Goal: Information Seeking & Learning: Check status

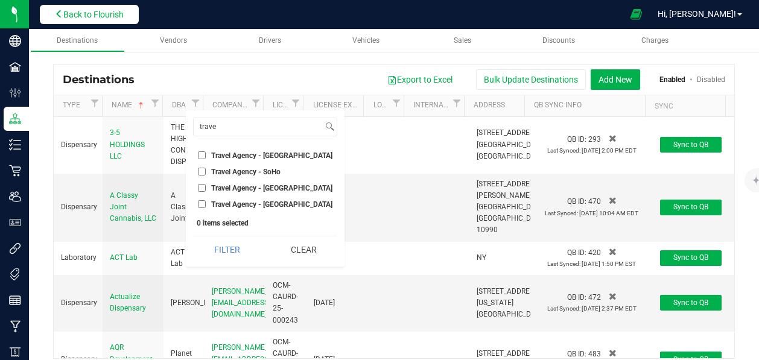
click at [121, 11] on span "Back to Flourish" at bounding box center [93, 15] width 60 height 10
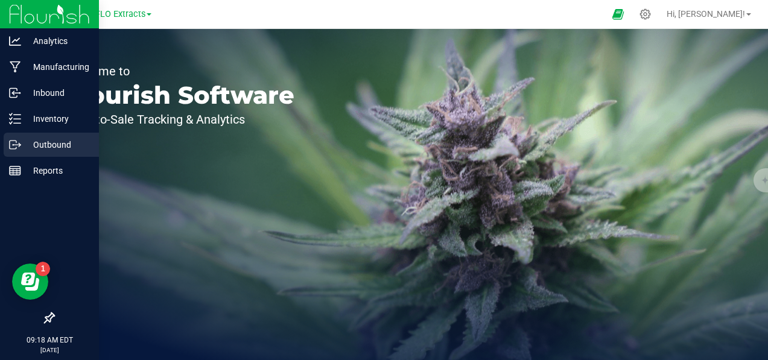
click at [21, 141] on p "Outbound" at bounding box center [57, 145] width 72 height 14
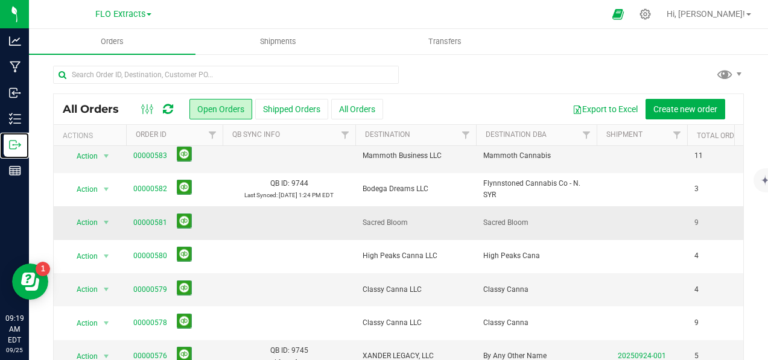
scroll to position [54, 0]
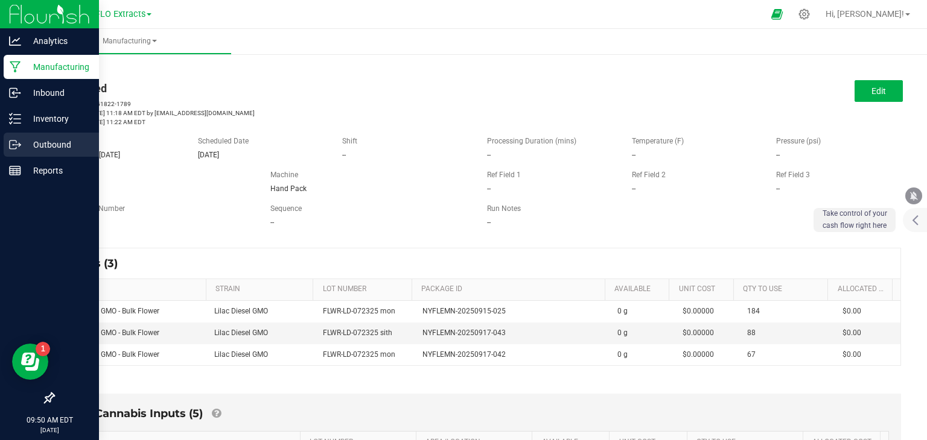
click at [17, 143] on icon at bounding box center [15, 145] width 12 height 12
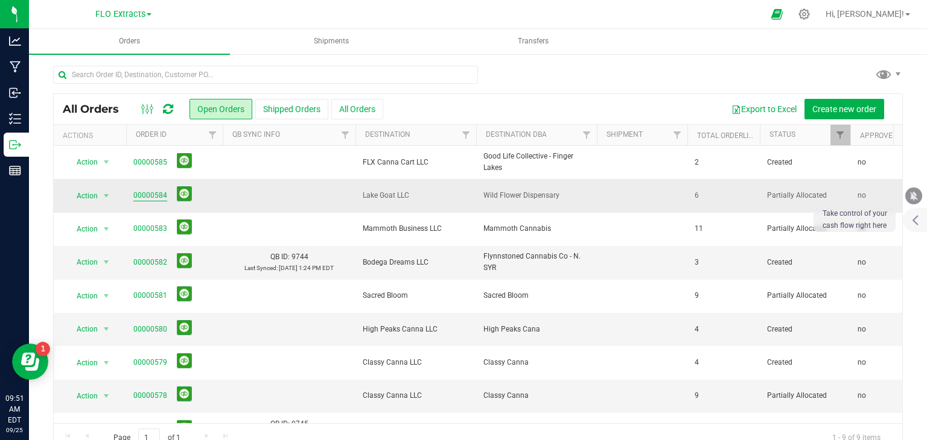
click at [142, 198] on link "00000584" at bounding box center [150, 195] width 34 height 11
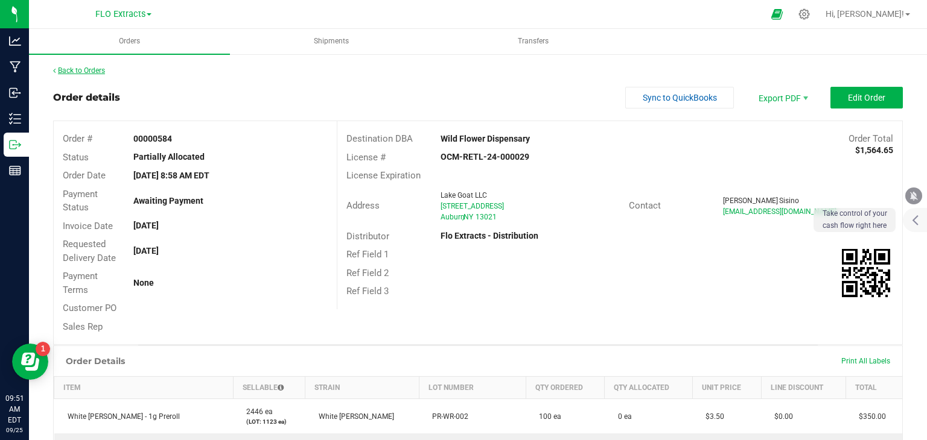
click at [92, 66] on link "Back to Orders" at bounding box center [79, 70] width 52 height 8
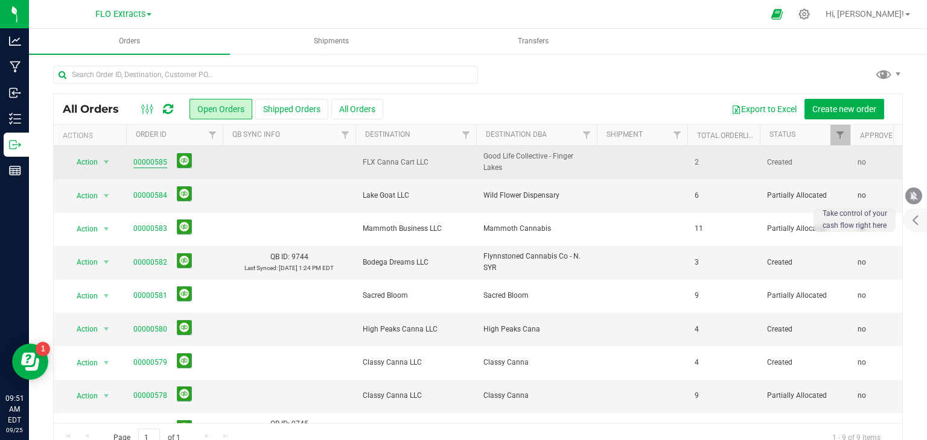
click at [150, 165] on link "00000585" at bounding box center [150, 162] width 34 height 11
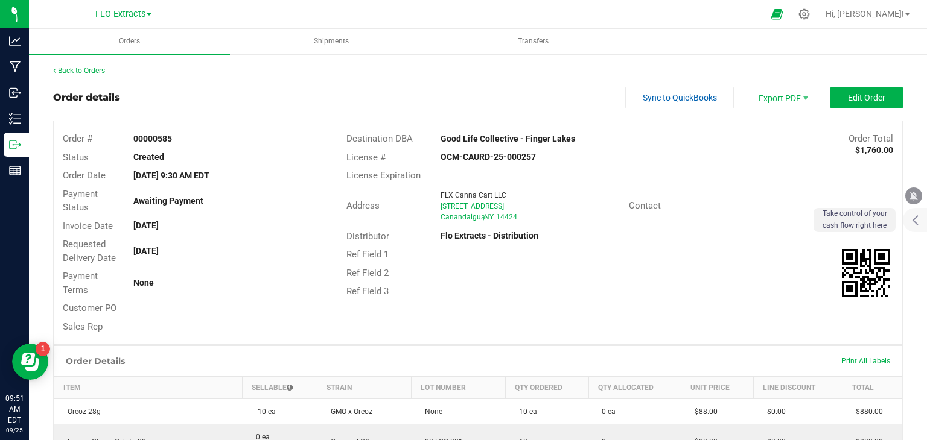
click at [69, 67] on link "Back to Orders" at bounding box center [79, 70] width 52 height 8
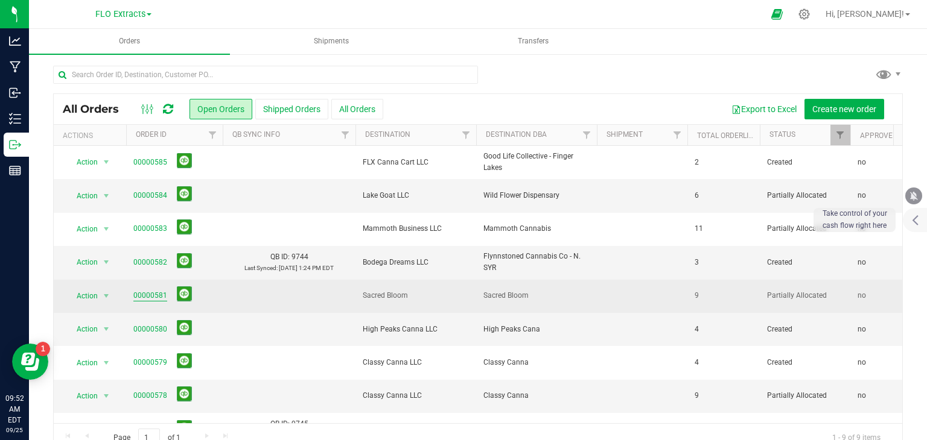
click at [145, 293] on link "00000581" at bounding box center [150, 295] width 34 height 11
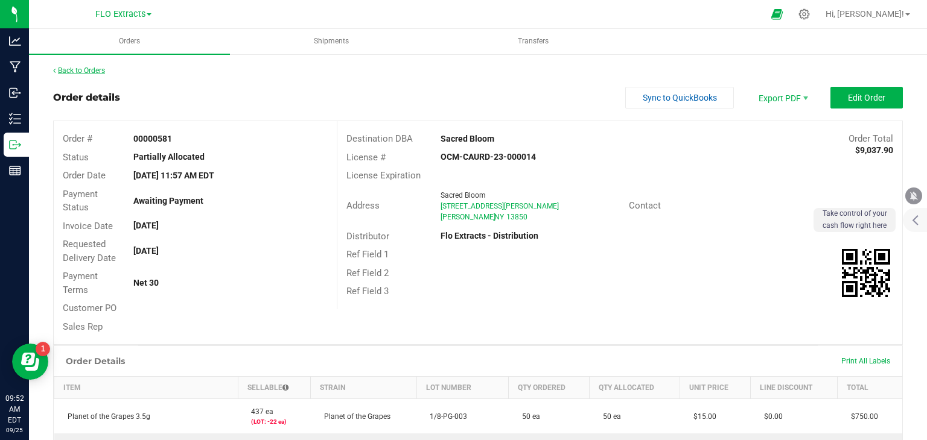
click at [75, 72] on link "Back to Orders" at bounding box center [79, 70] width 52 height 8
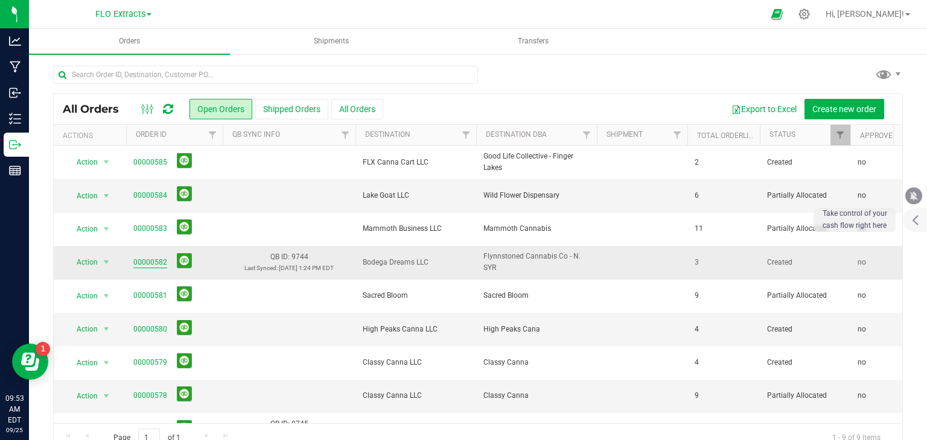
click at [135, 259] on link "00000582" at bounding box center [150, 262] width 34 height 11
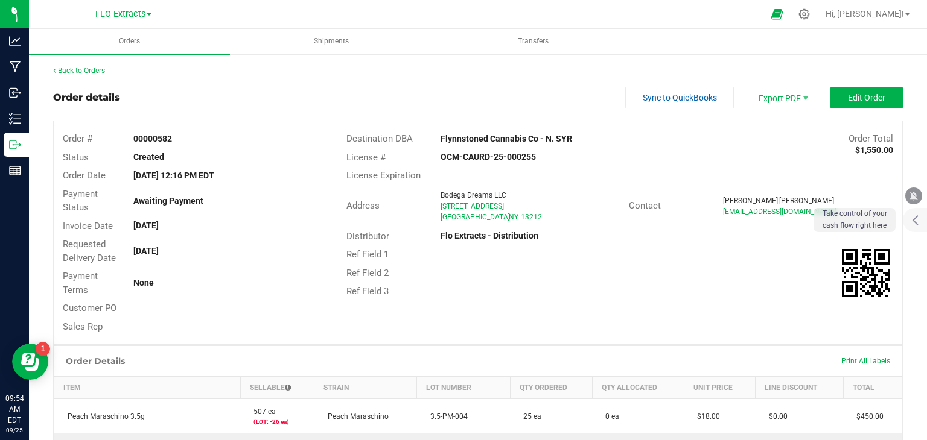
click at [72, 71] on link "Back to Orders" at bounding box center [79, 70] width 52 height 8
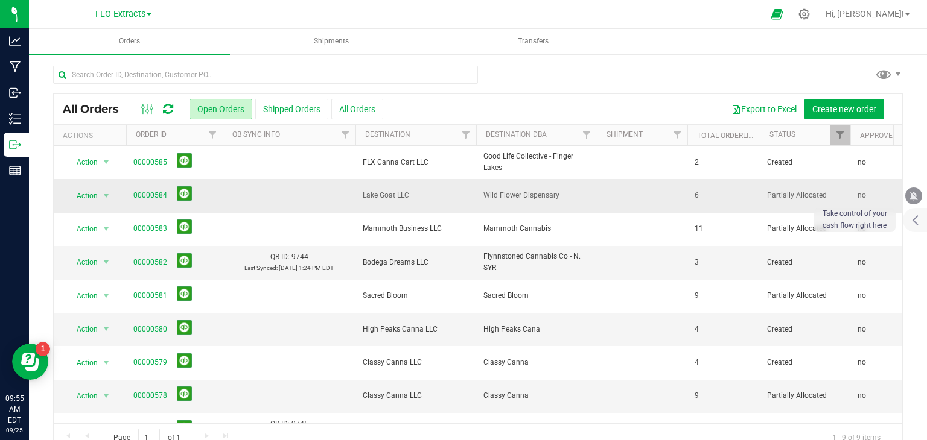
click at [137, 192] on link "00000584" at bounding box center [150, 195] width 34 height 11
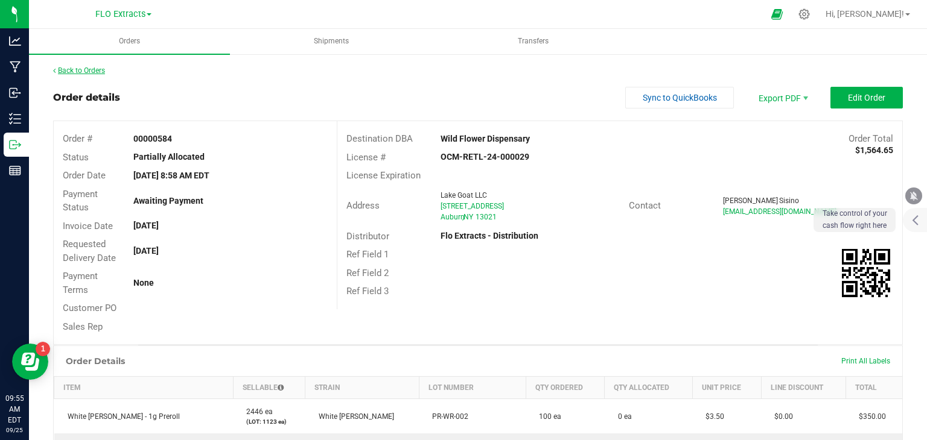
click at [78, 69] on link "Back to Orders" at bounding box center [79, 70] width 52 height 8
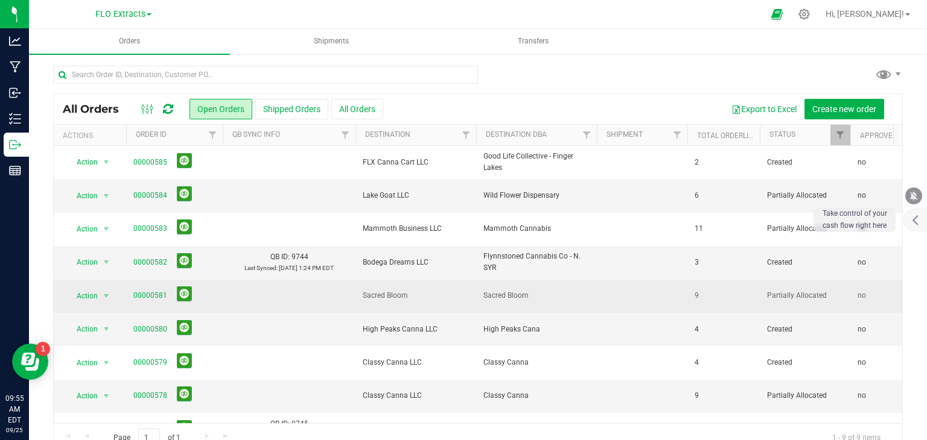
scroll to position [31, 0]
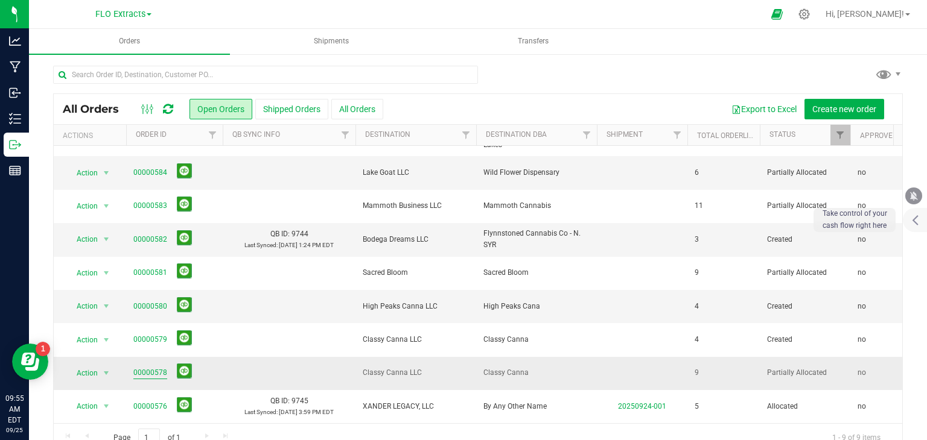
click at [138, 367] on link "00000578" at bounding box center [150, 372] width 34 height 11
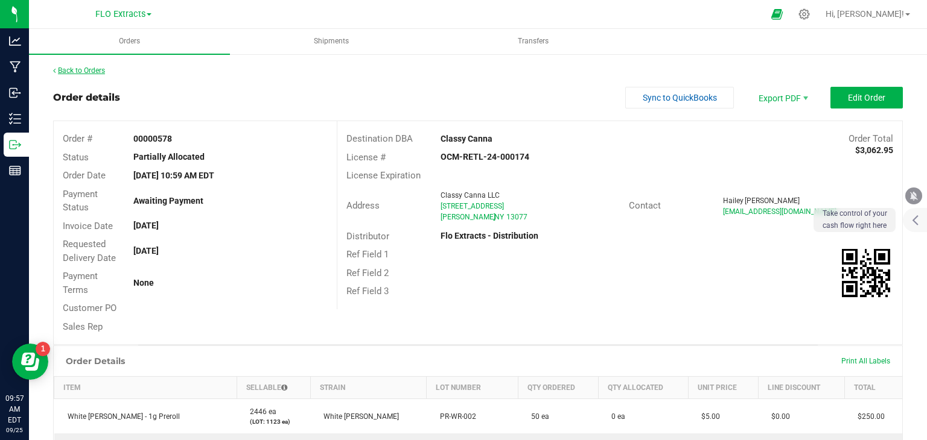
click at [84, 71] on link "Back to Orders" at bounding box center [79, 70] width 52 height 8
